Goal: Find specific page/section: Find specific page/section

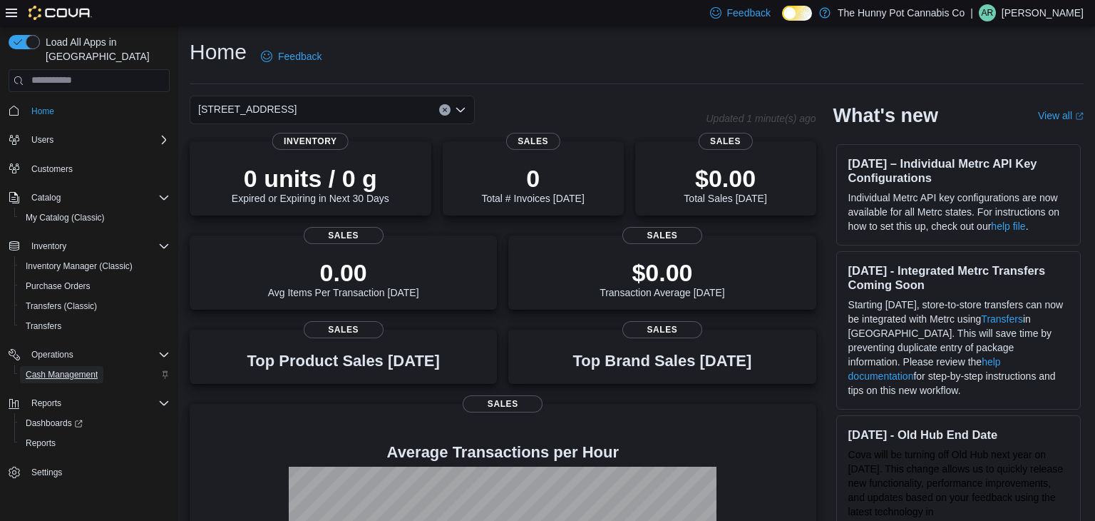
click at [65, 369] on span "Cash Management" at bounding box center [62, 374] width 72 height 11
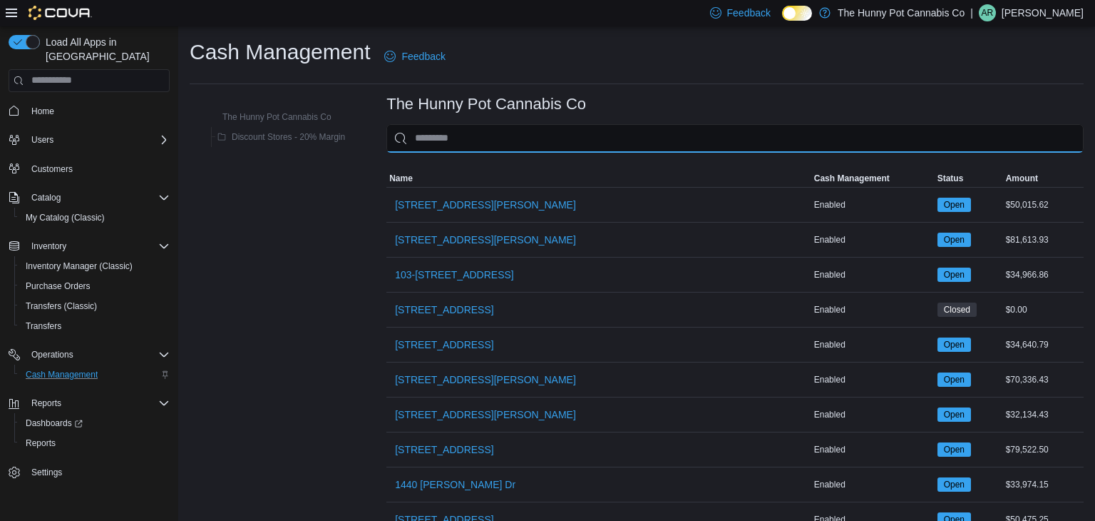
click at [478, 147] on input "This is a search bar. As you type, the results lower in the page will automatic…" at bounding box center [735, 138] width 697 height 29
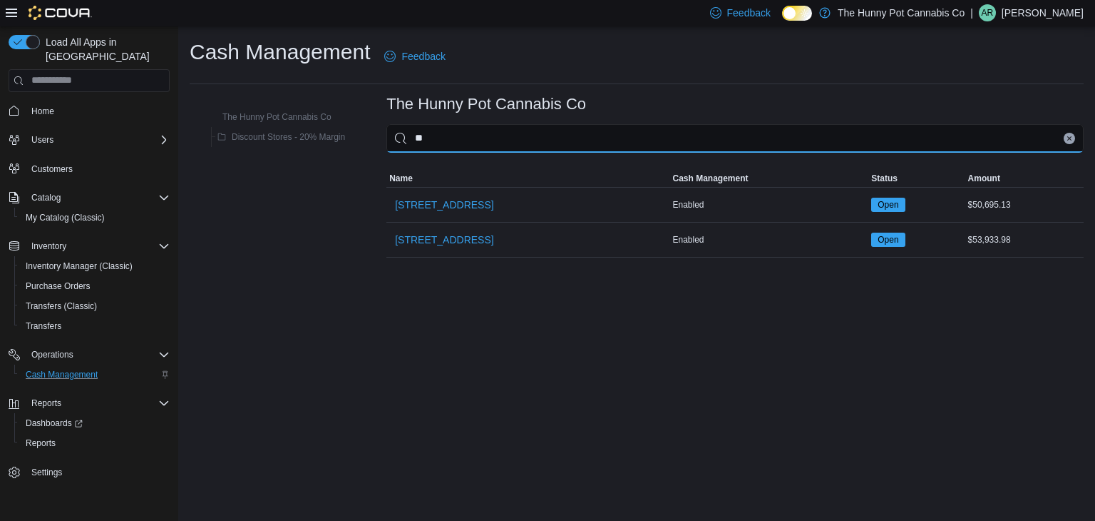
type input "***"
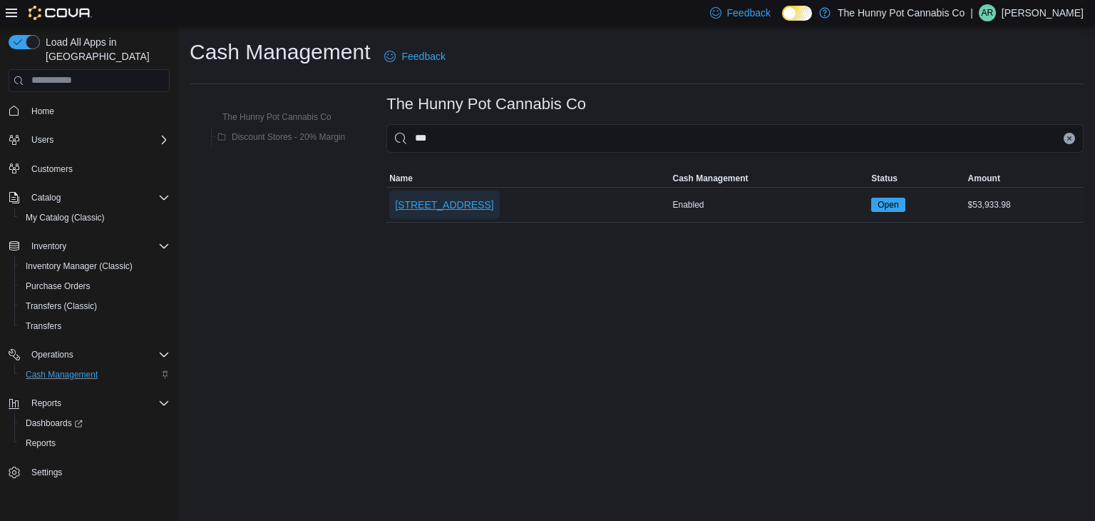
click at [439, 201] on span "[STREET_ADDRESS]" at bounding box center [444, 205] width 98 height 14
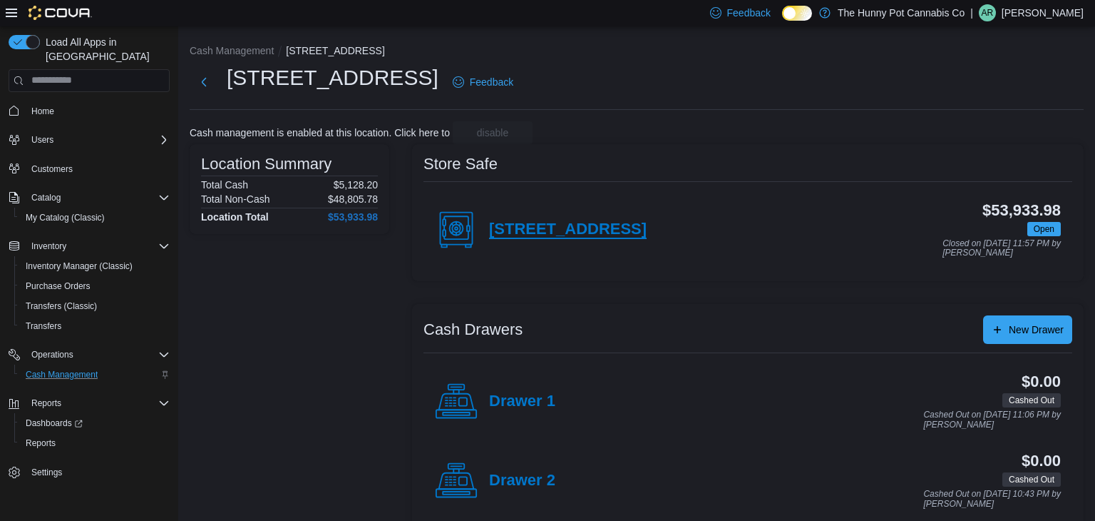
click at [513, 234] on h4 "[STREET_ADDRESS]" at bounding box center [568, 229] width 158 height 19
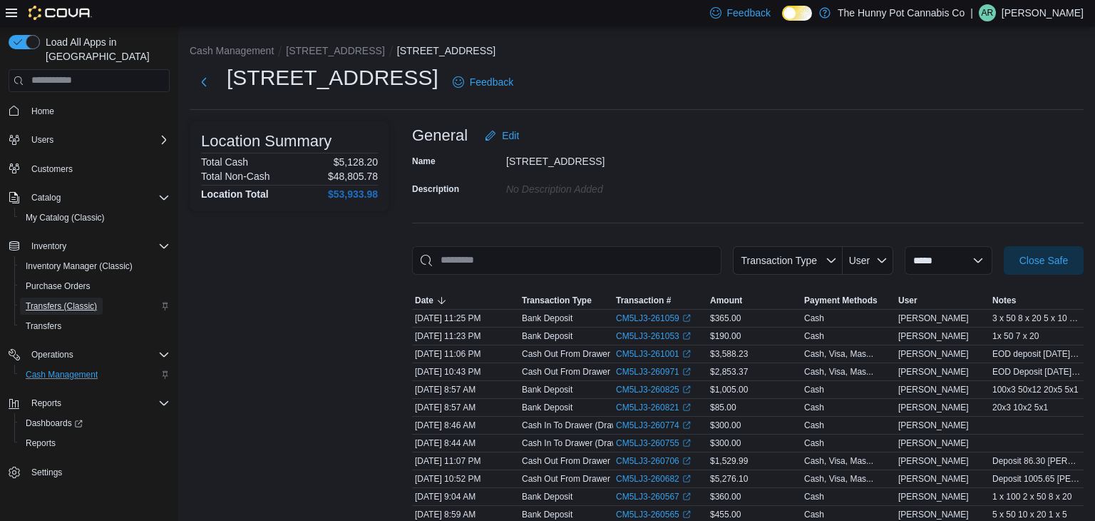
click at [78, 297] on span "Transfers (Classic)" at bounding box center [61, 305] width 71 height 17
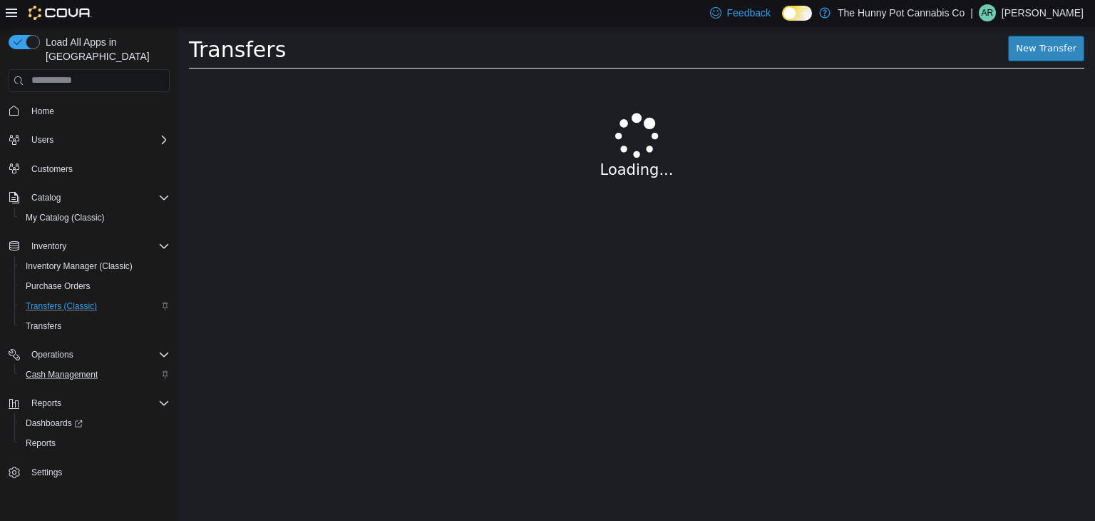
click at [1062, 11] on p "[PERSON_NAME]" at bounding box center [1043, 12] width 82 height 17
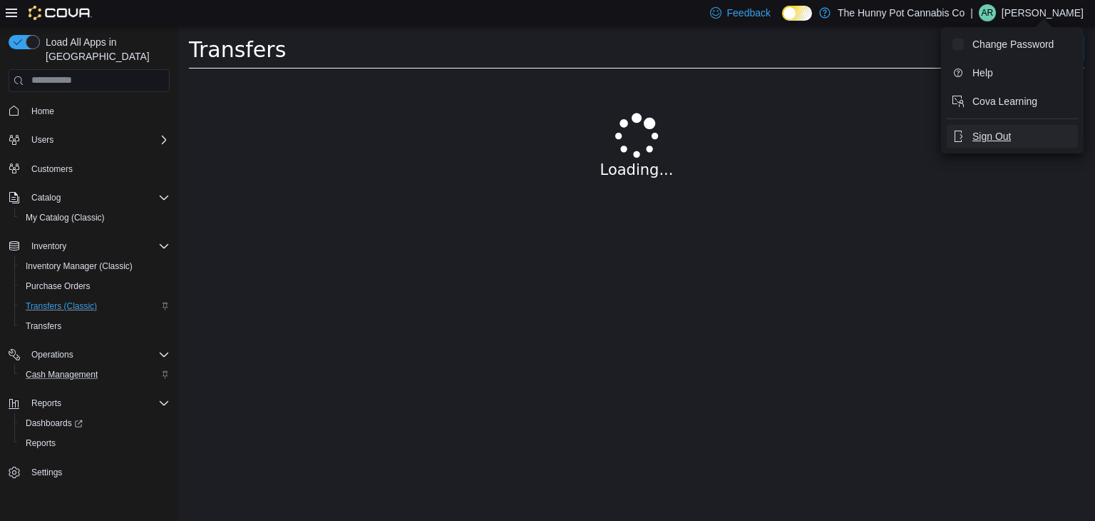
click at [986, 144] on button "Sign Out" at bounding box center [1012, 136] width 131 height 23
